Goal: Check status: Verify the current state of an ongoing process or item

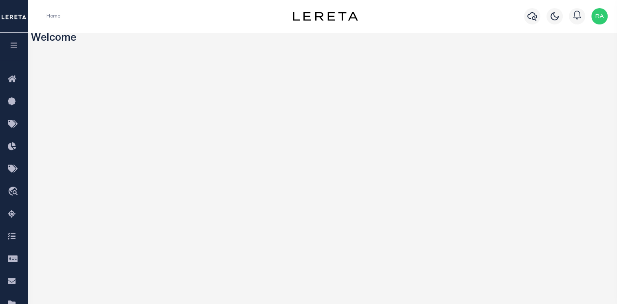
click at [9, 46] on icon "button" at bounding box center [13, 45] width 9 height 7
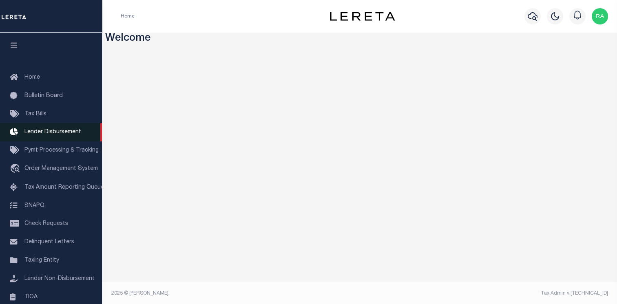
click at [42, 135] on span "Lender Disbursement" at bounding box center [52, 132] width 57 height 6
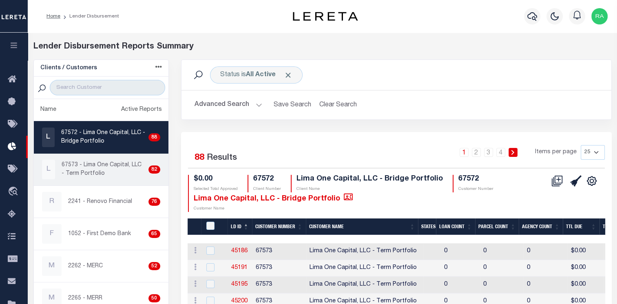
click at [108, 164] on p "67573 - Lima One Capital, LLC - Term Portfolio" at bounding box center [104, 169] width 84 height 17
checkbox input "true"
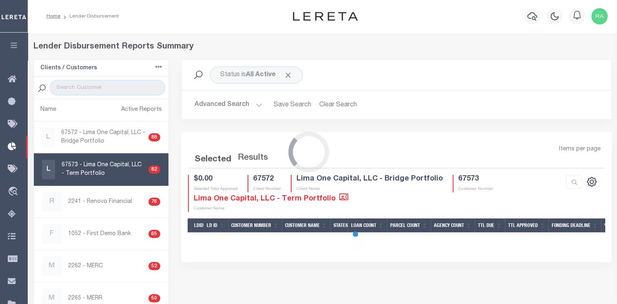
click at [116, 139] on div "Loading..." at bounding box center [308, 152] width 617 height 304
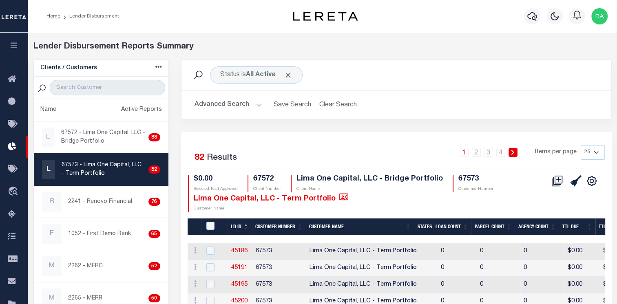
click at [116, 139] on p "67572 - Lima One Capital, LLC - Bridge Portfolio" at bounding box center [103, 137] width 84 height 17
checkbox input "true"
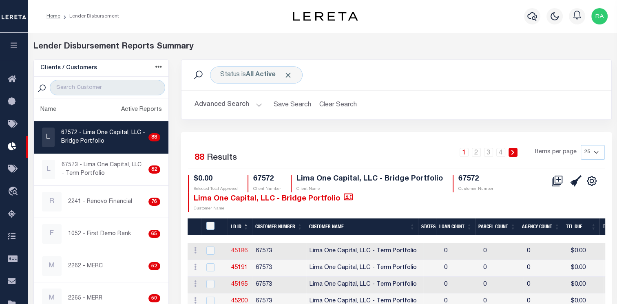
click at [238, 250] on link "45186" at bounding box center [239, 251] width 16 height 6
checkbox input "true"
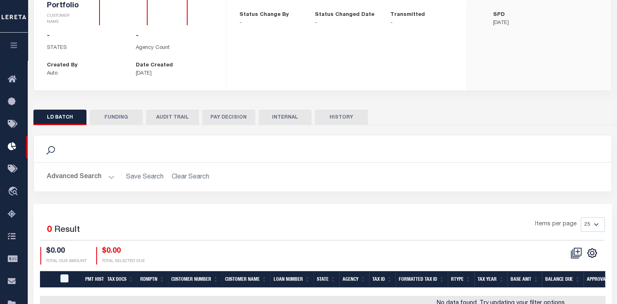
scroll to position [122, 0]
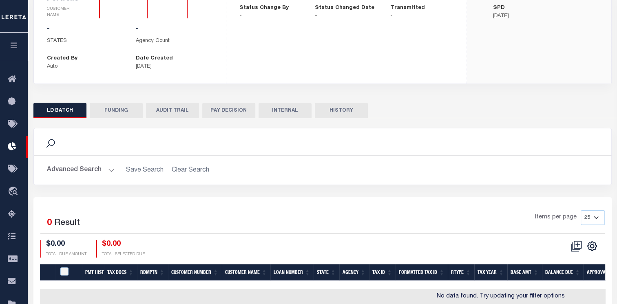
click at [120, 112] on button "FUNDING" at bounding box center [116, 110] width 53 height 15
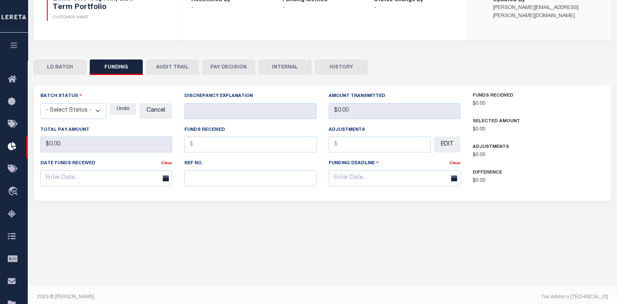
type input "$0"
type input "07/23/2025"
select select "100"
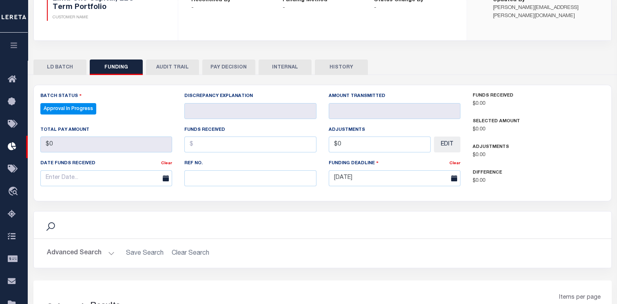
select select "100"
